Goal: Find specific page/section: Find specific page/section

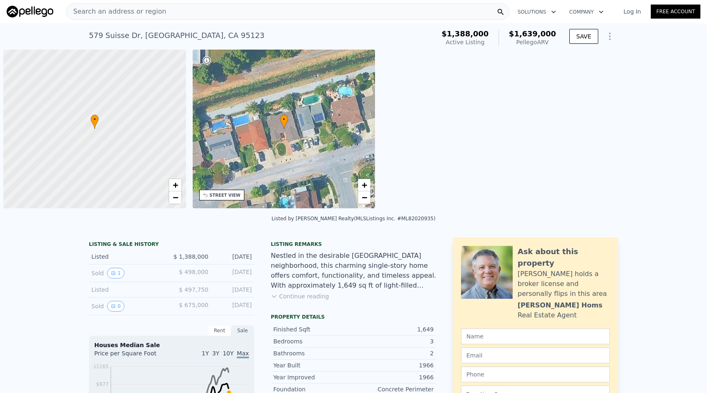
scroll to position [0, 3]
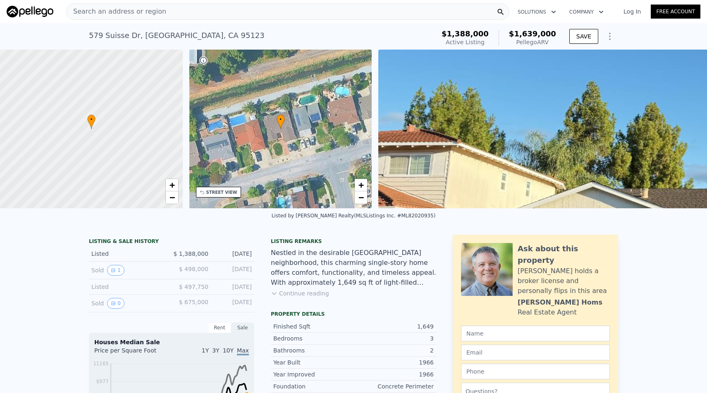
click at [197, 13] on div "Search an address or region" at bounding box center [287, 11] width 443 height 17
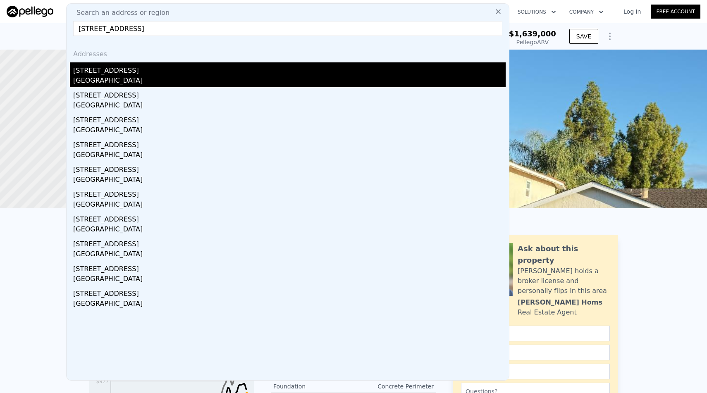
type input "[STREET_ADDRESS]"
click at [89, 77] on div "[GEOGRAPHIC_DATA]" at bounding box center [289, 82] width 432 height 12
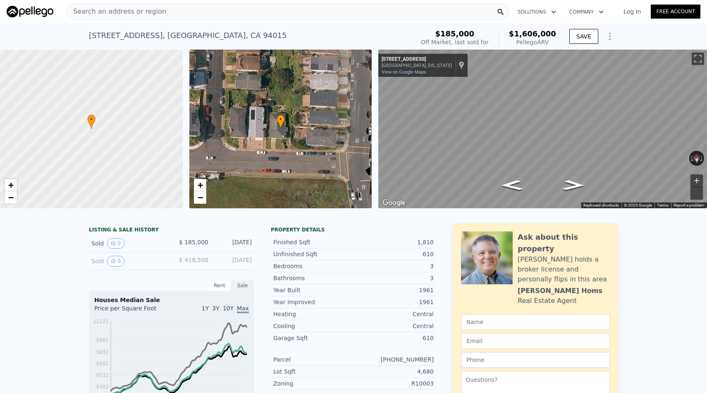
click at [495, 177] on button "Zoom in" at bounding box center [696, 180] width 12 height 12
click at [495, 193] on button "Zoom out" at bounding box center [696, 193] width 12 height 12
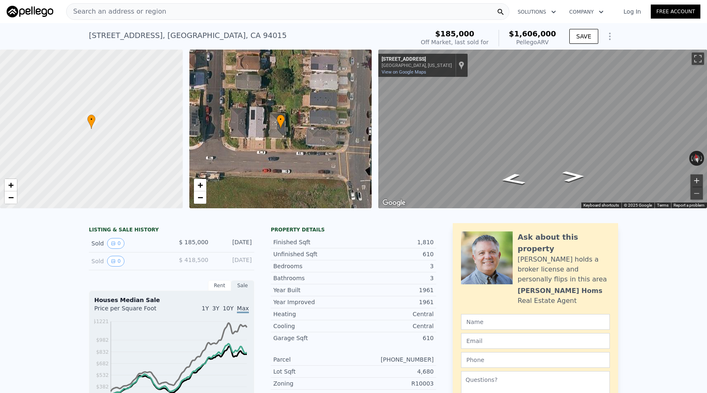
click at [495, 181] on button "Zoom in" at bounding box center [696, 180] width 12 height 12
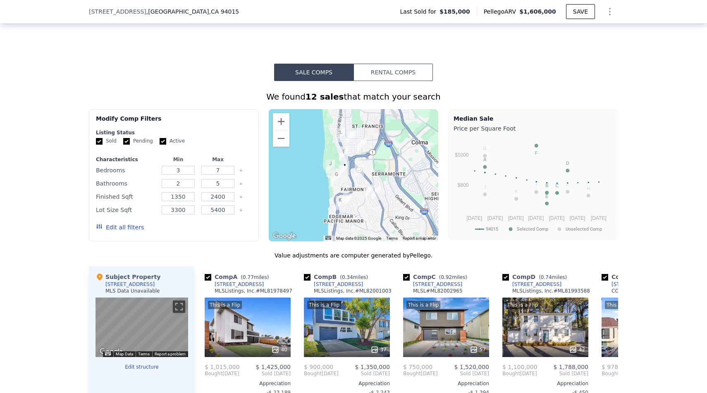
scroll to position [445, 0]
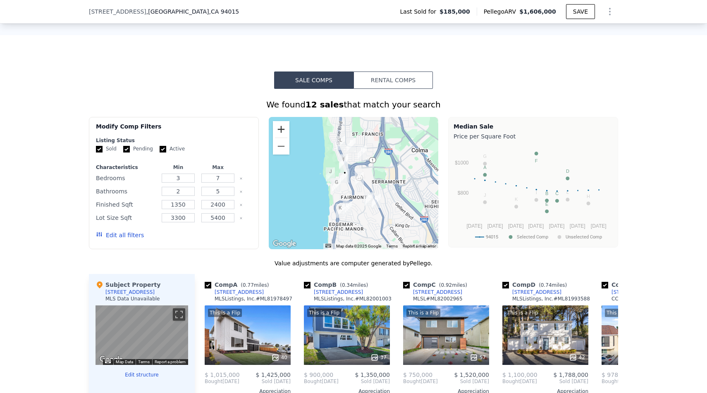
click at [279, 129] on button "Zoom in" at bounding box center [281, 129] width 17 height 17
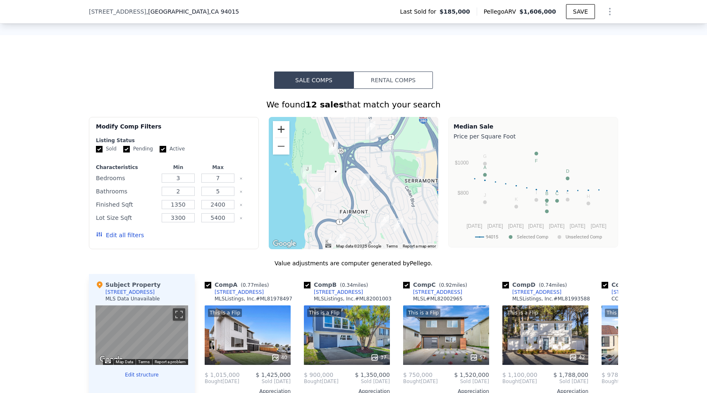
click at [279, 129] on button "Zoom in" at bounding box center [281, 129] width 17 height 17
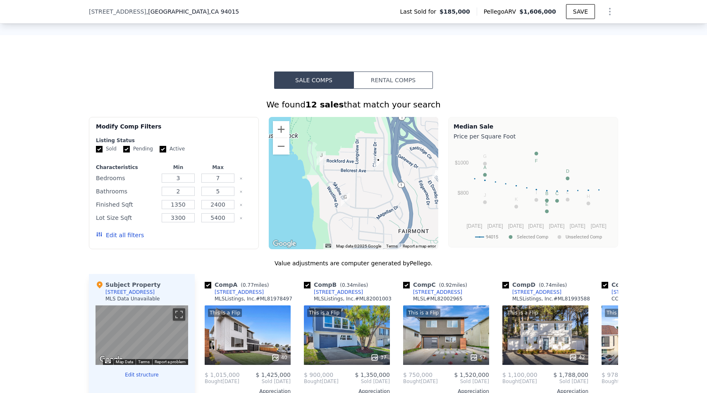
drag, startPoint x: 320, startPoint y: 161, endPoint x: 379, endPoint y: 151, distance: 59.9
click at [379, 151] on div at bounding box center [354, 183] width 170 height 132
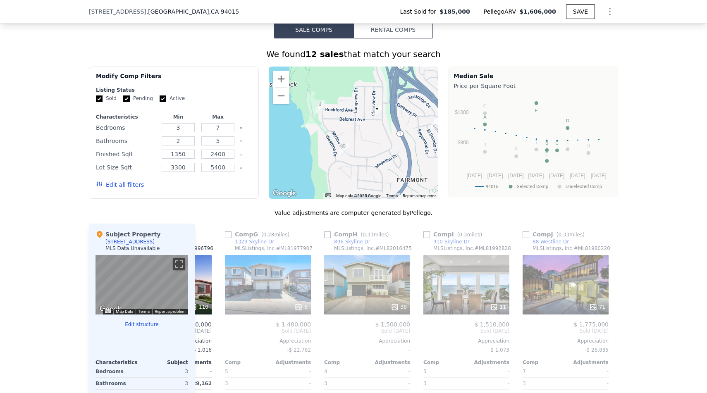
scroll to position [0, 581]
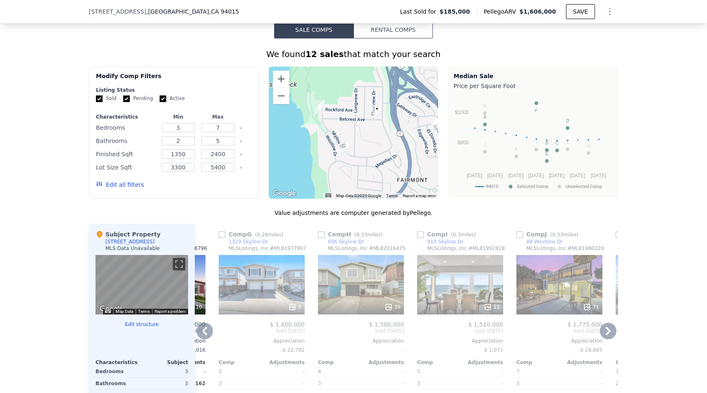
click at [495, 295] on div "71" at bounding box center [559, 285] width 86 height 60
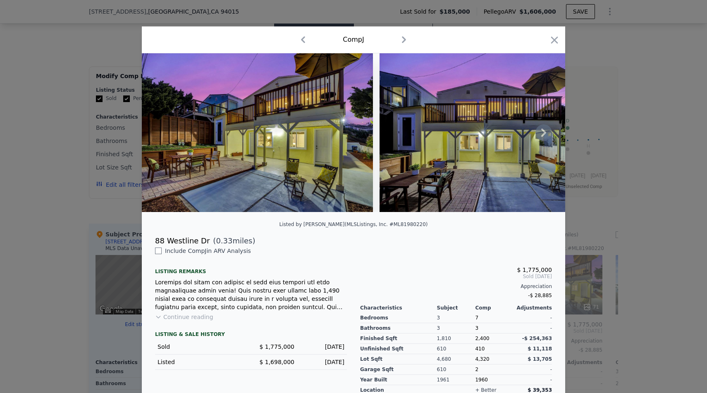
scroll to position [0, 0]
click at [495, 135] on icon at bounding box center [543, 132] width 17 height 17
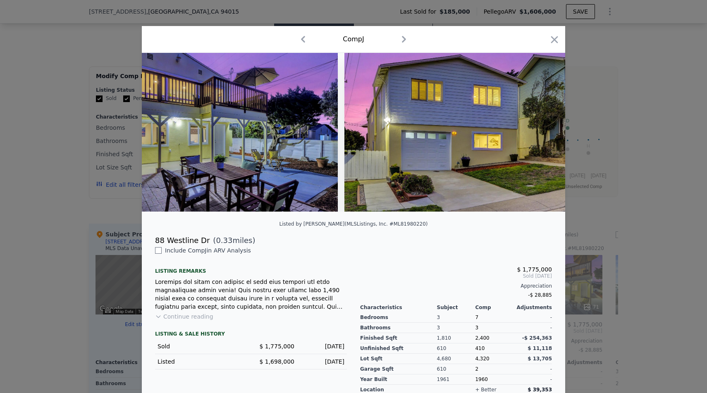
scroll to position [0, 1499]
